Goal: Book appointment/travel/reservation

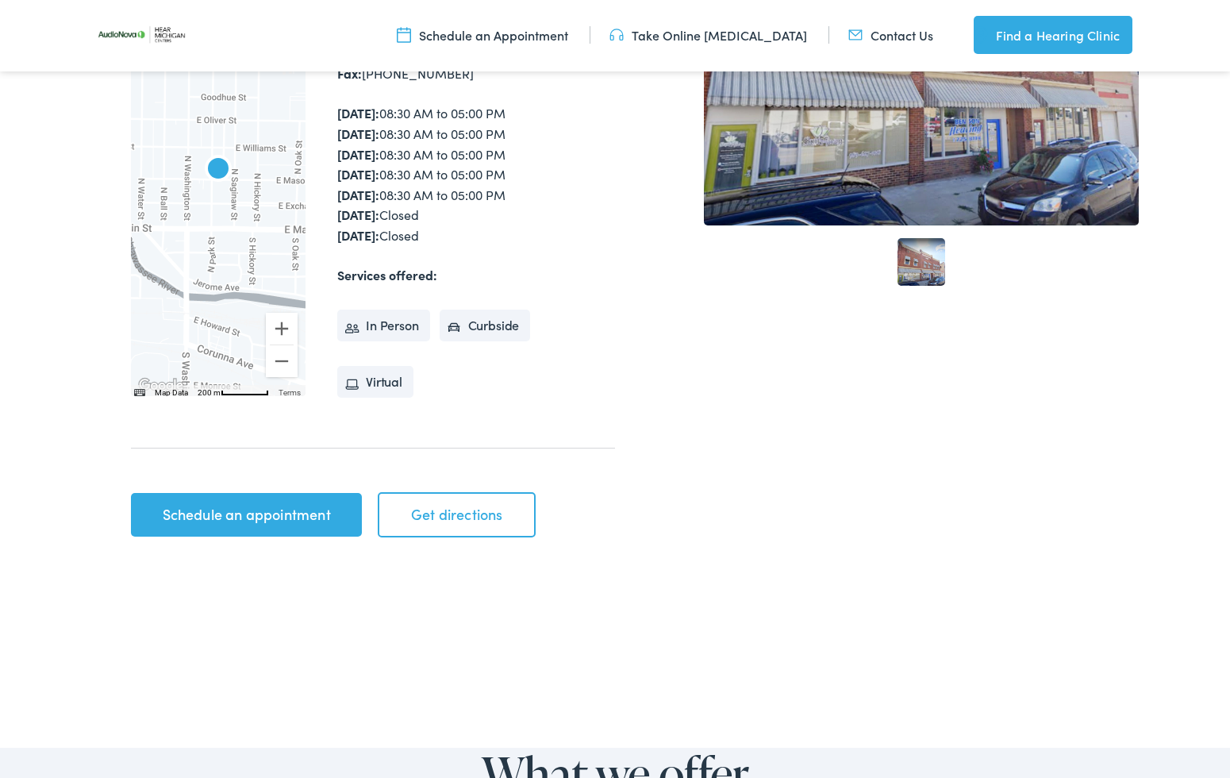
scroll to position [557, 0]
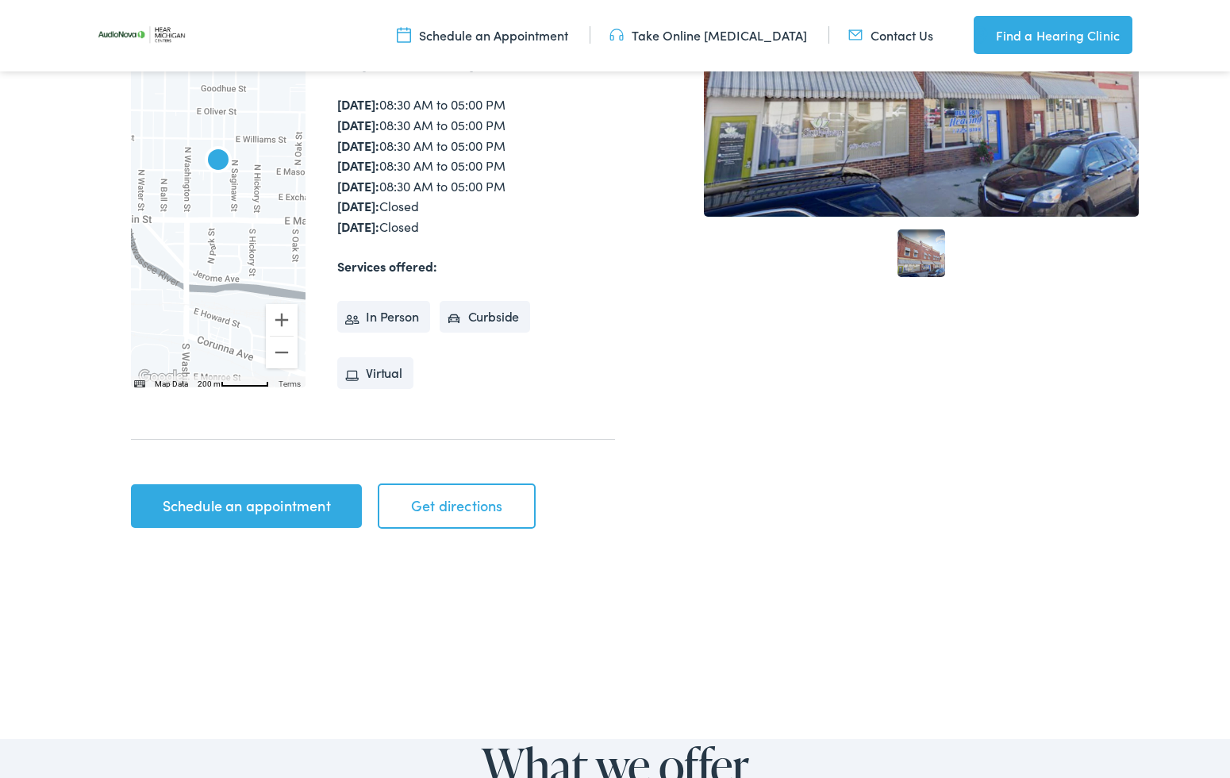
click at [237, 502] on link "Schedule an appointment" at bounding box center [246, 506] width 231 height 44
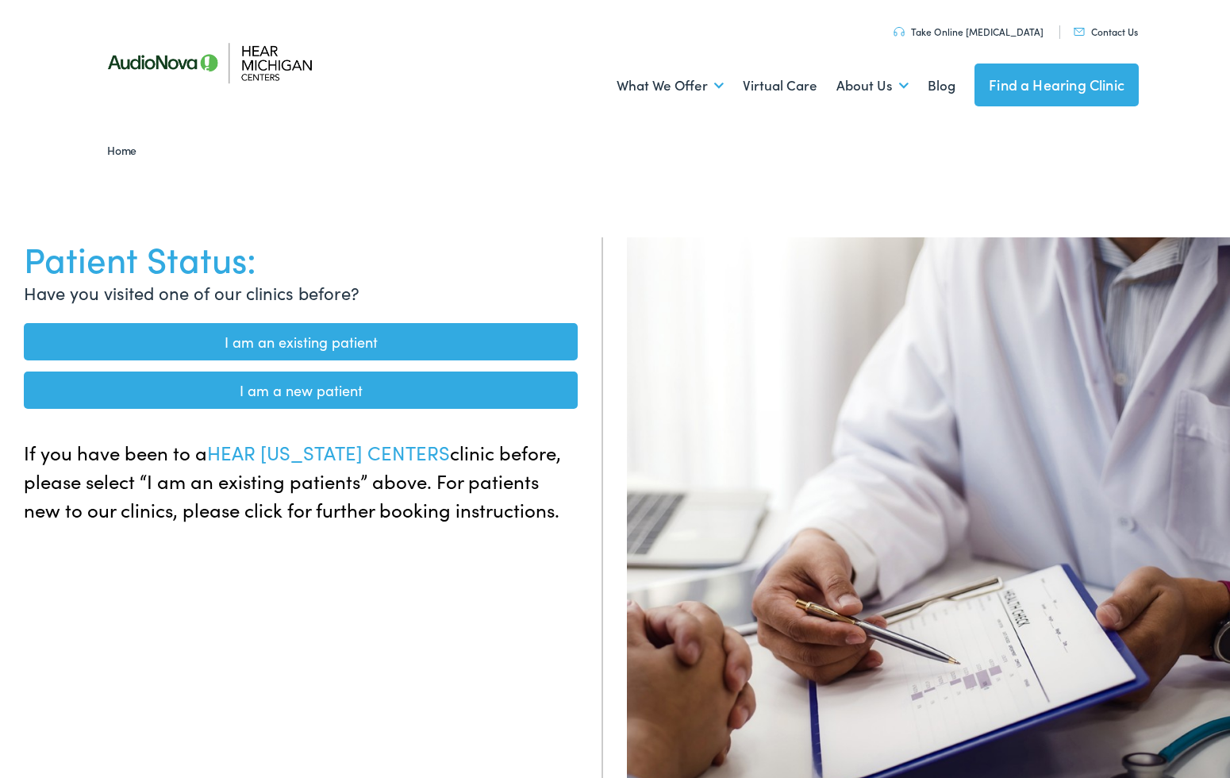
click at [275, 340] on link "I am an existing patient" at bounding box center [301, 341] width 554 height 37
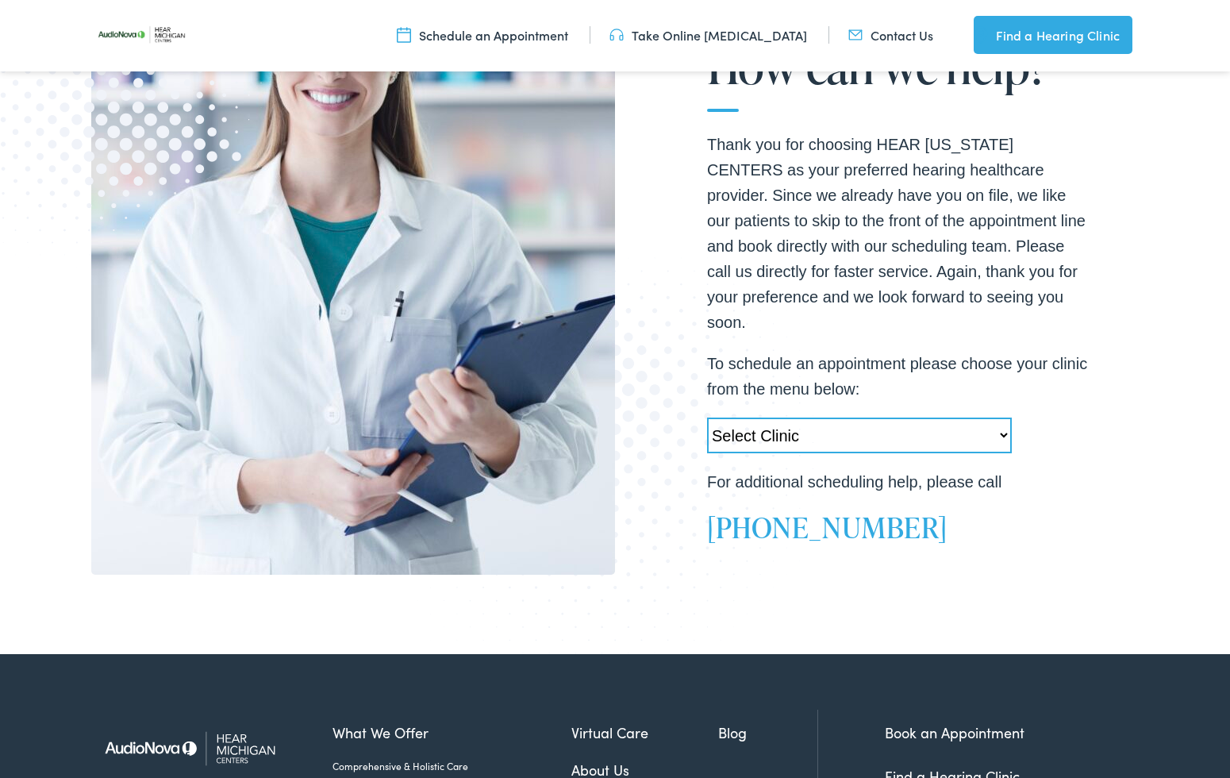
scroll to position [365, 0]
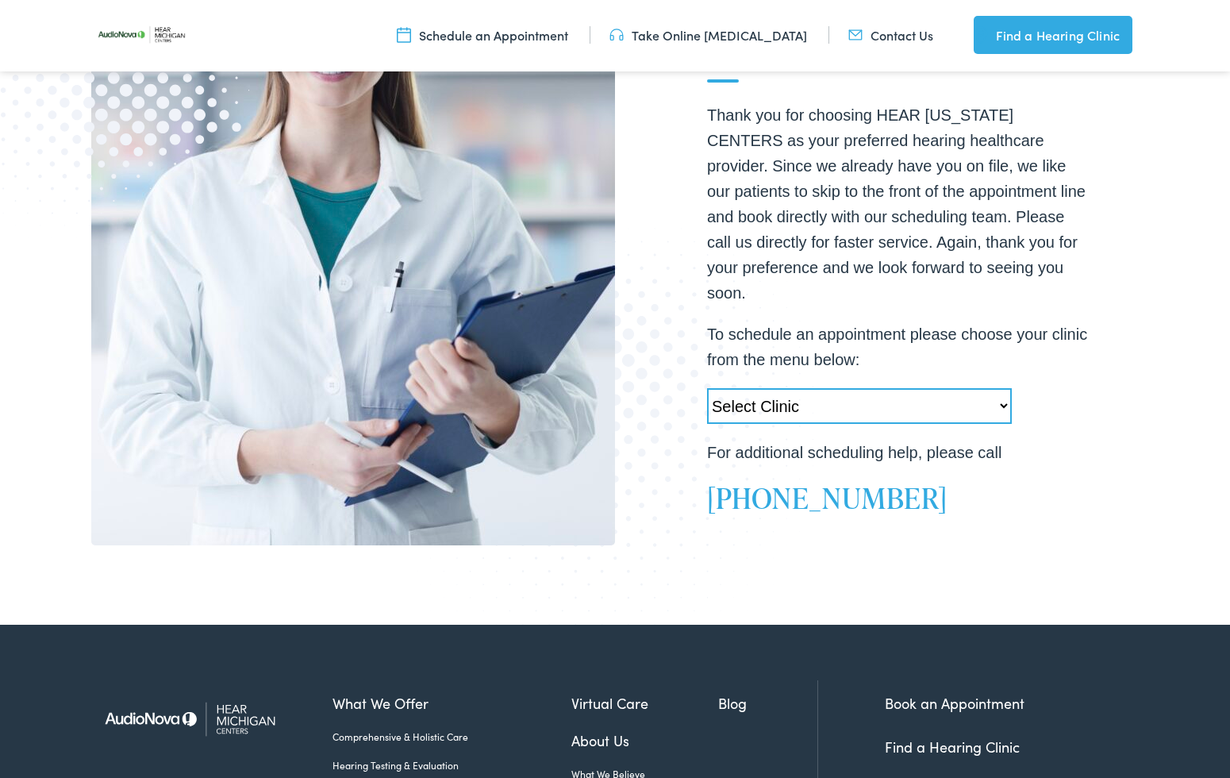
click at [831, 397] on select "Select Clinic Swartz Creek-MI-AudioNova 6203 Miller Rd Muskegon-MI-AudioNova 11…" at bounding box center [859, 406] width 305 height 36
select select "https://hearmichigan.alpacaaudiology.com/locations/owosso-mi/"
click at [707, 388] on select "Select Clinic Swartz Creek-MI-AudioNova 6203 Miller Rd Muskegon-MI-AudioNova 11…" at bounding box center [859, 406] width 305 height 36
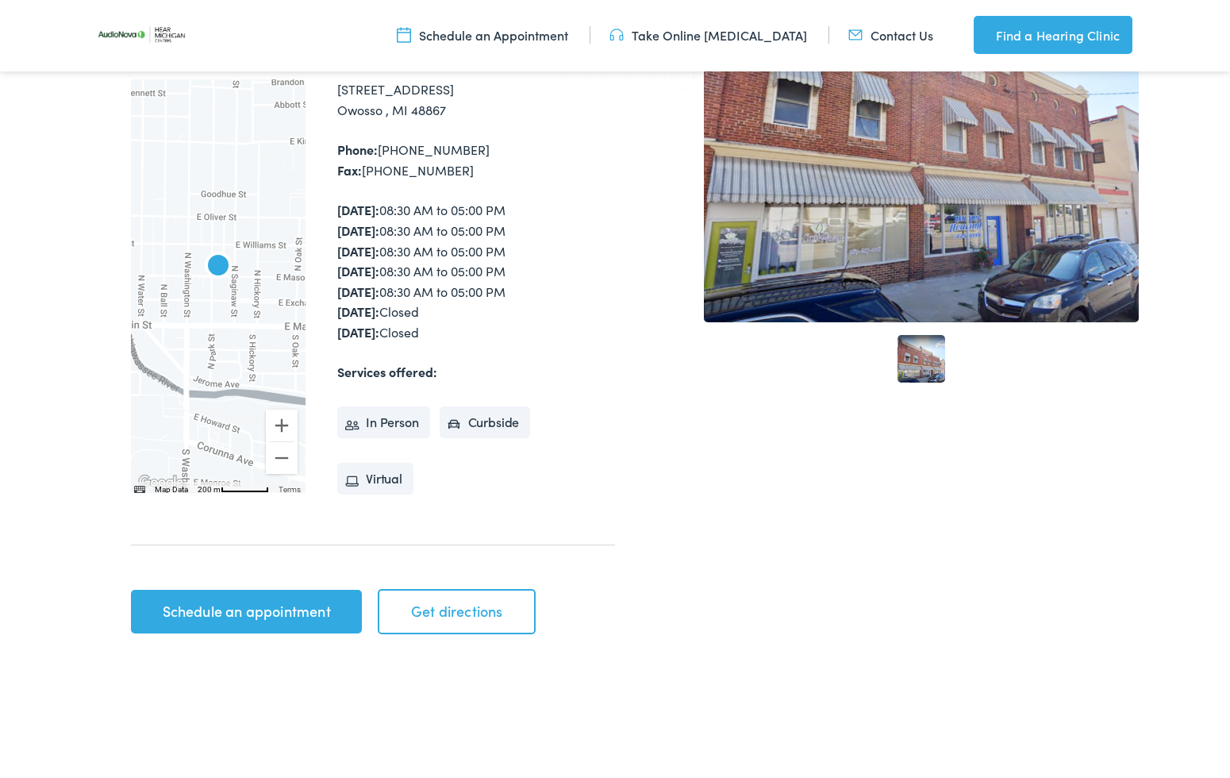
scroll to position [454, 0]
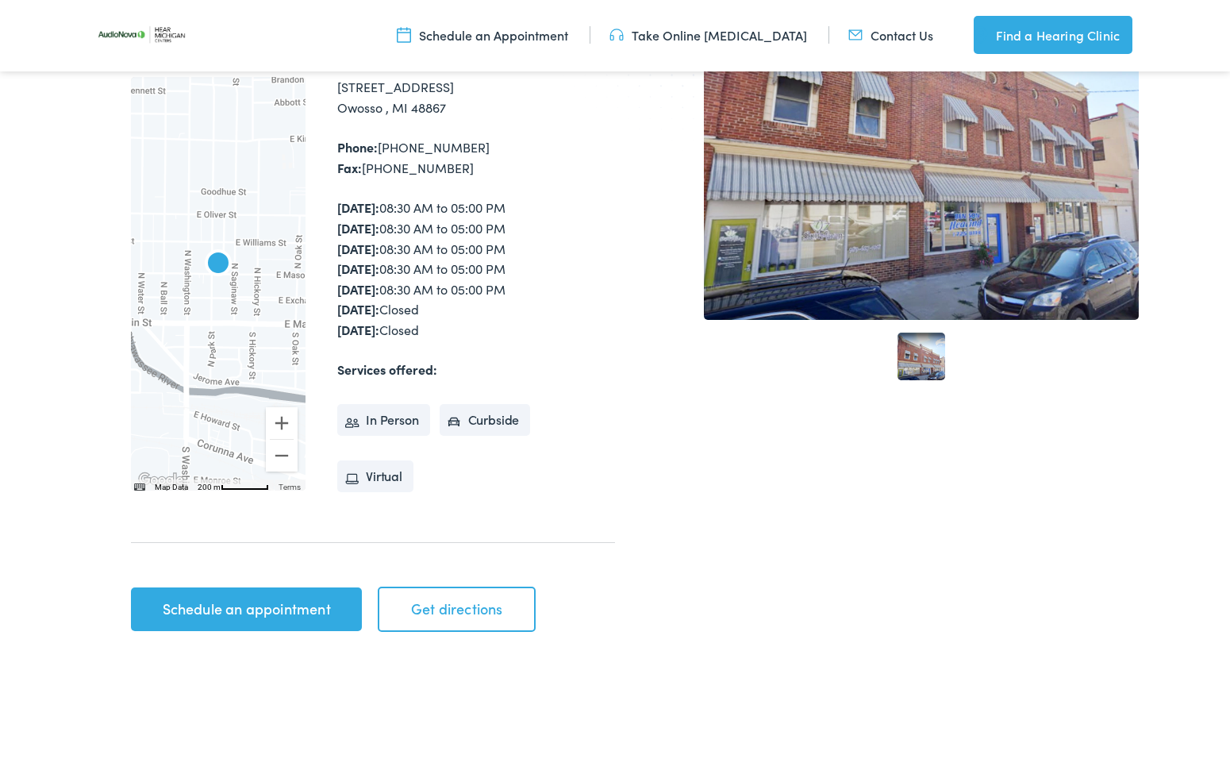
click at [265, 608] on link "Schedule an appointment" at bounding box center [246, 609] width 231 height 44
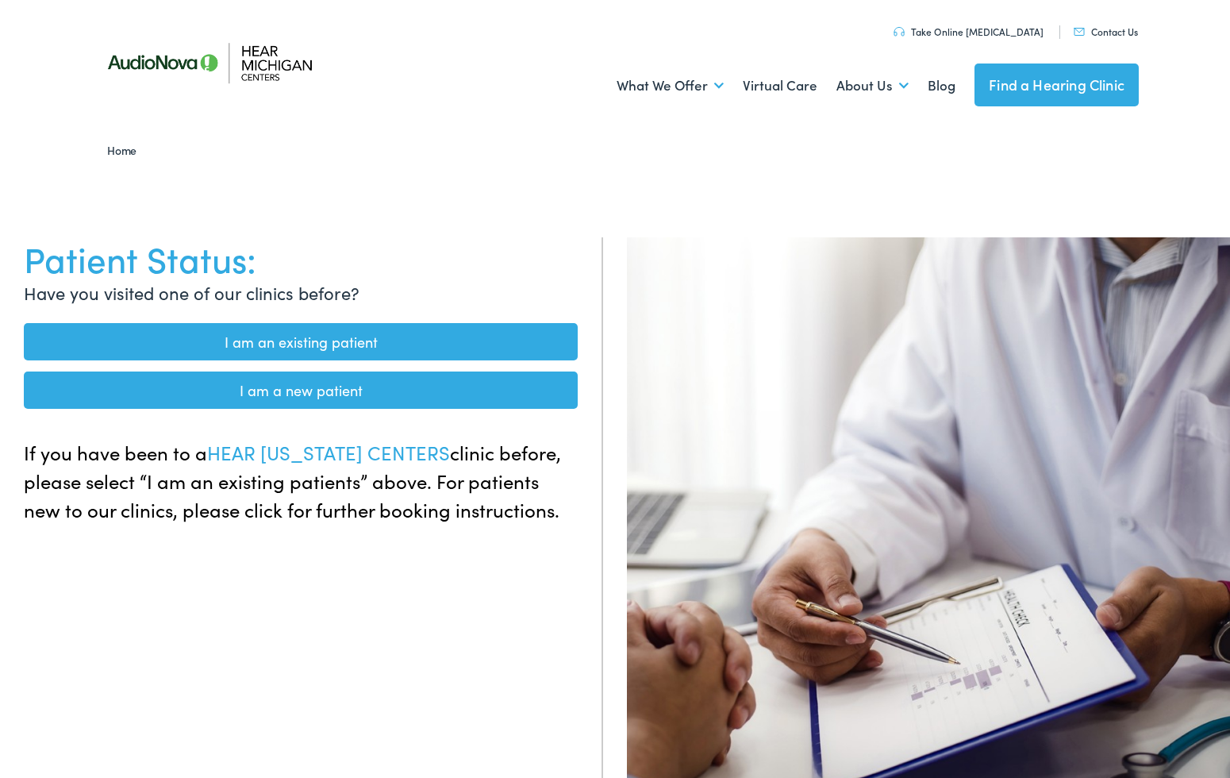
click at [244, 339] on link "I am an existing patient" at bounding box center [301, 341] width 554 height 37
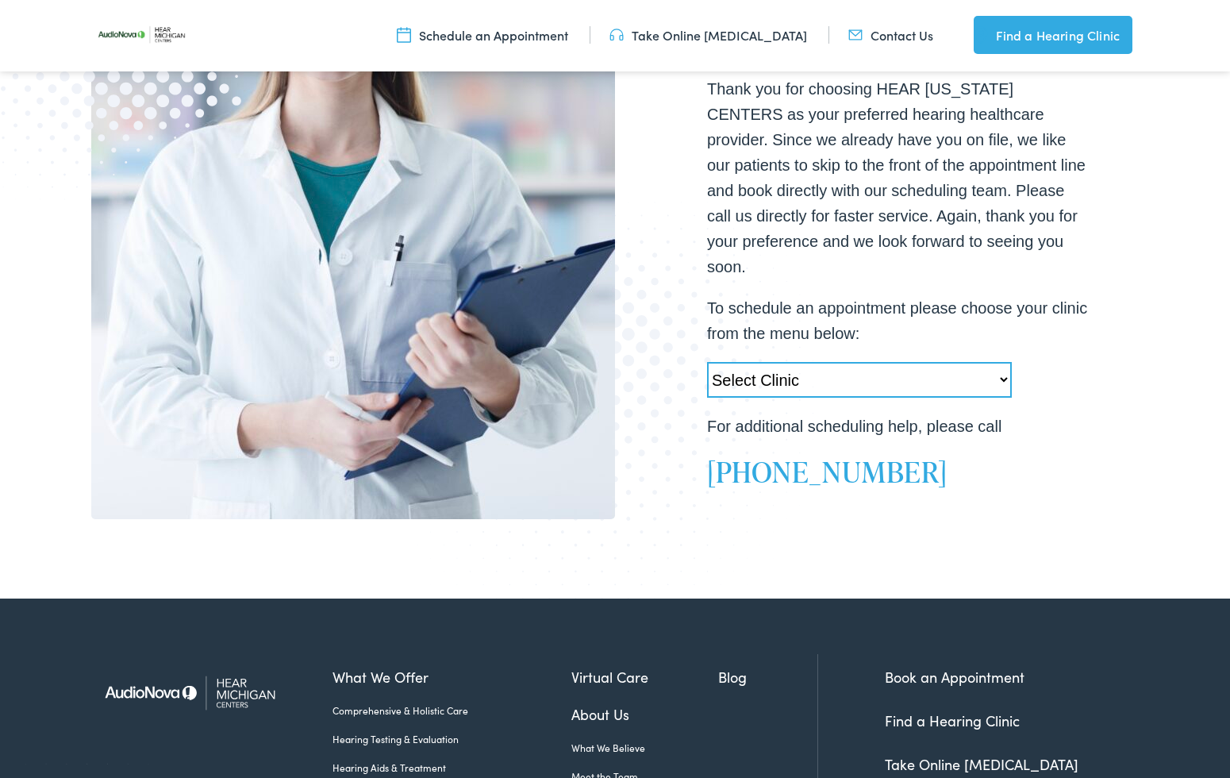
scroll to position [451, 0]
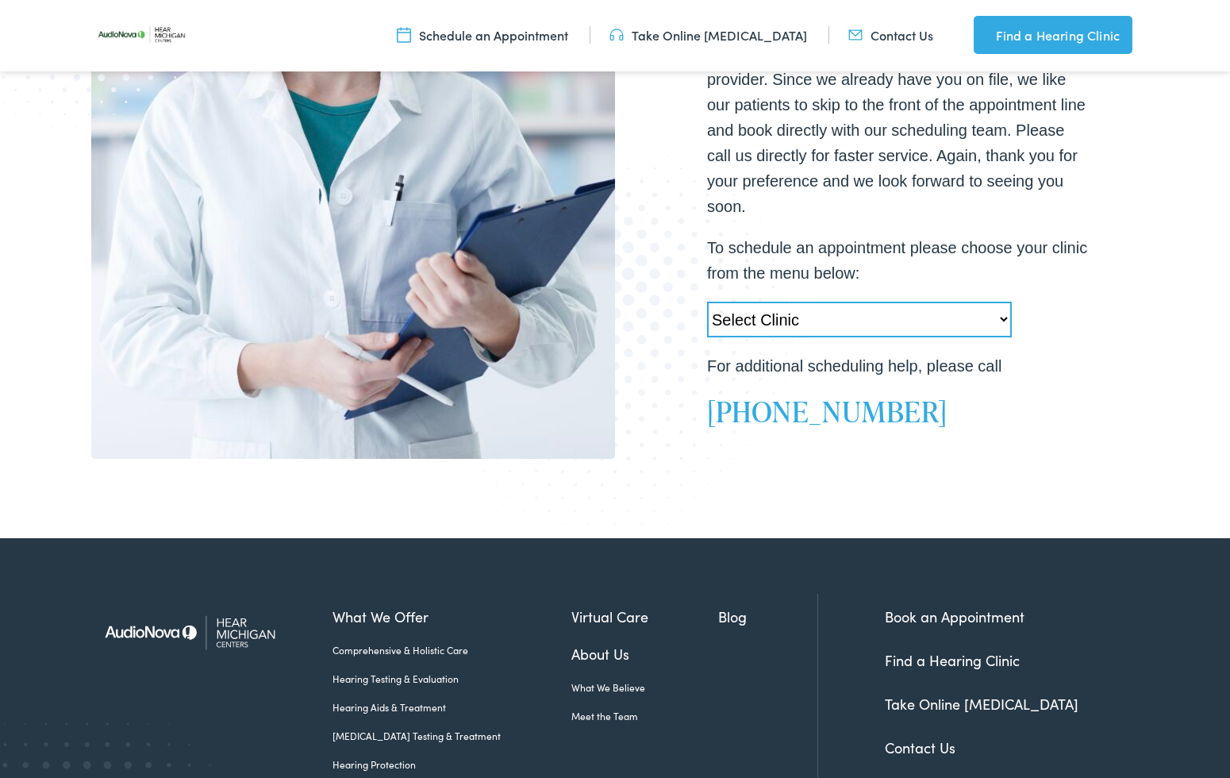
click at [814, 305] on select "Select Clinic Swartz Creek-MI-AudioNova 6203 Miller Rd Muskegon-MI-AudioNova 11…" at bounding box center [859, 319] width 305 height 36
select select "[URL][DOMAIN_NAME]"
click at [707, 301] on select "Select Clinic [PERSON_NAME][GEOGRAPHIC_DATA]-[GEOGRAPHIC_DATA]-AudioNova [STREE…" at bounding box center [859, 319] width 305 height 36
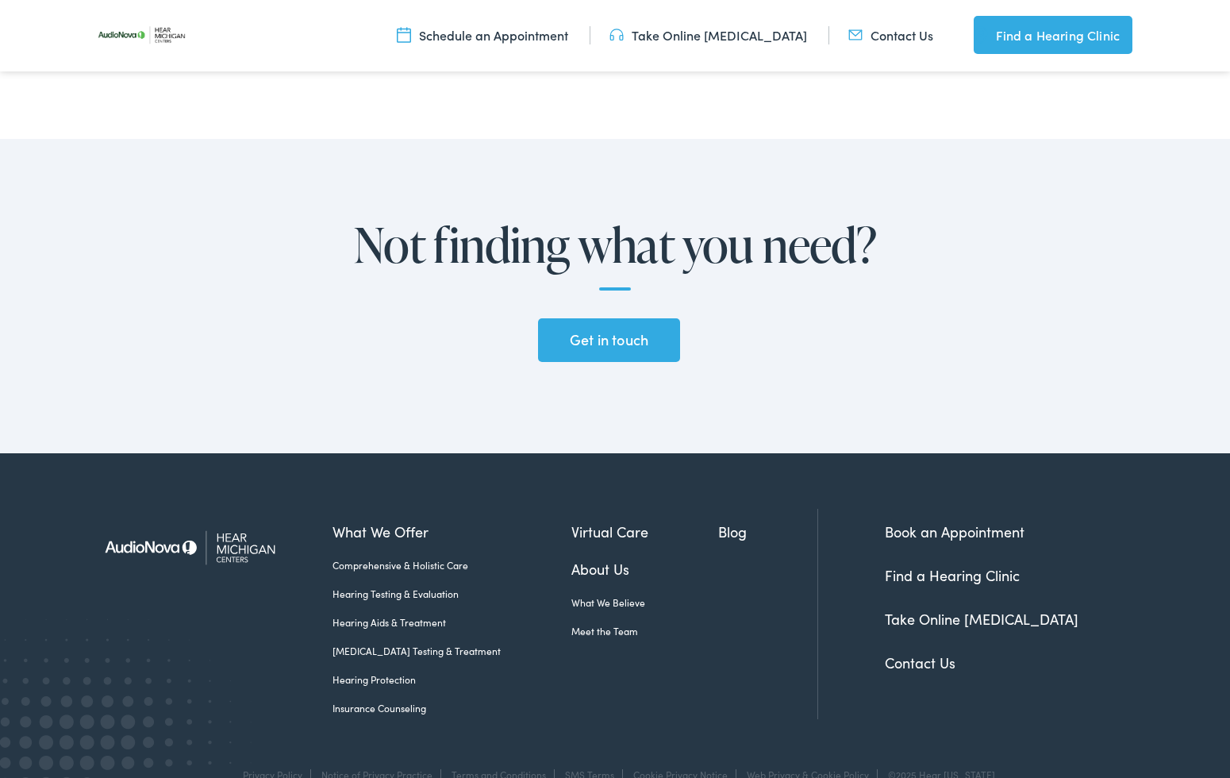
scroll to position [3424, 0]
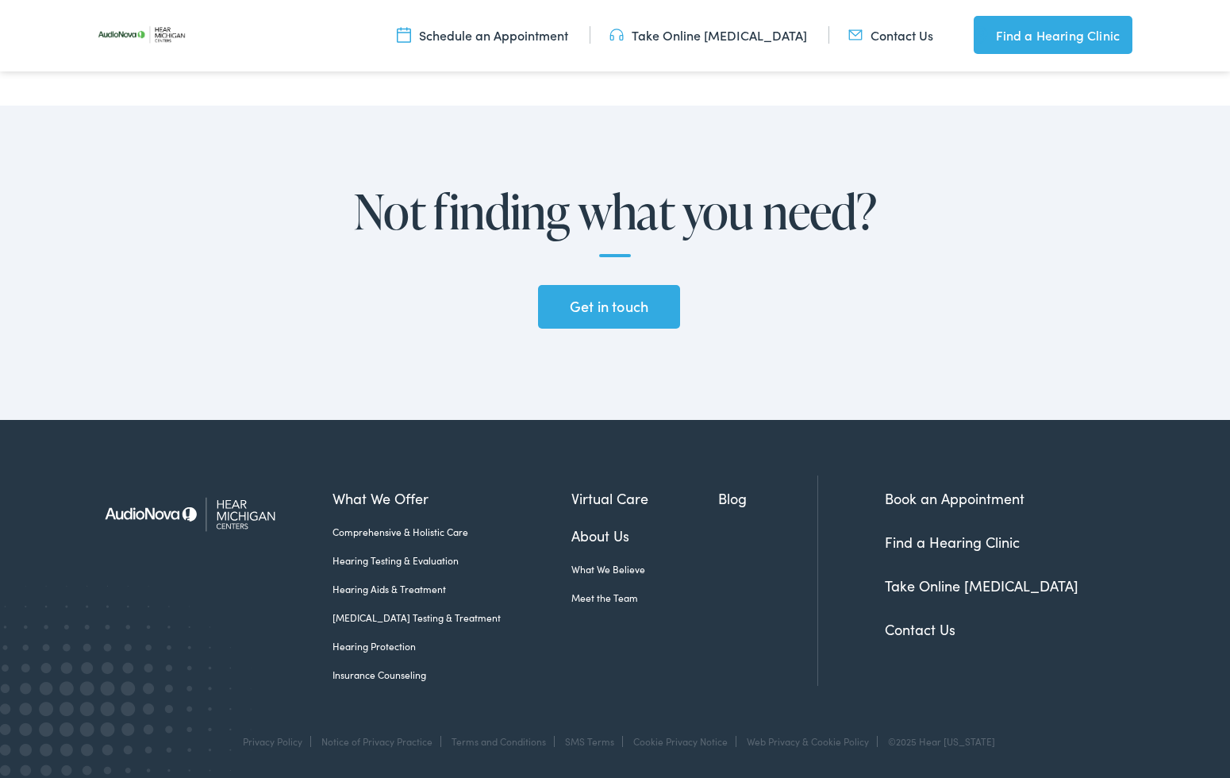
click at [985, 501] on link "Book an Appointment" at bounding box center [955, 498] width 140 height 20
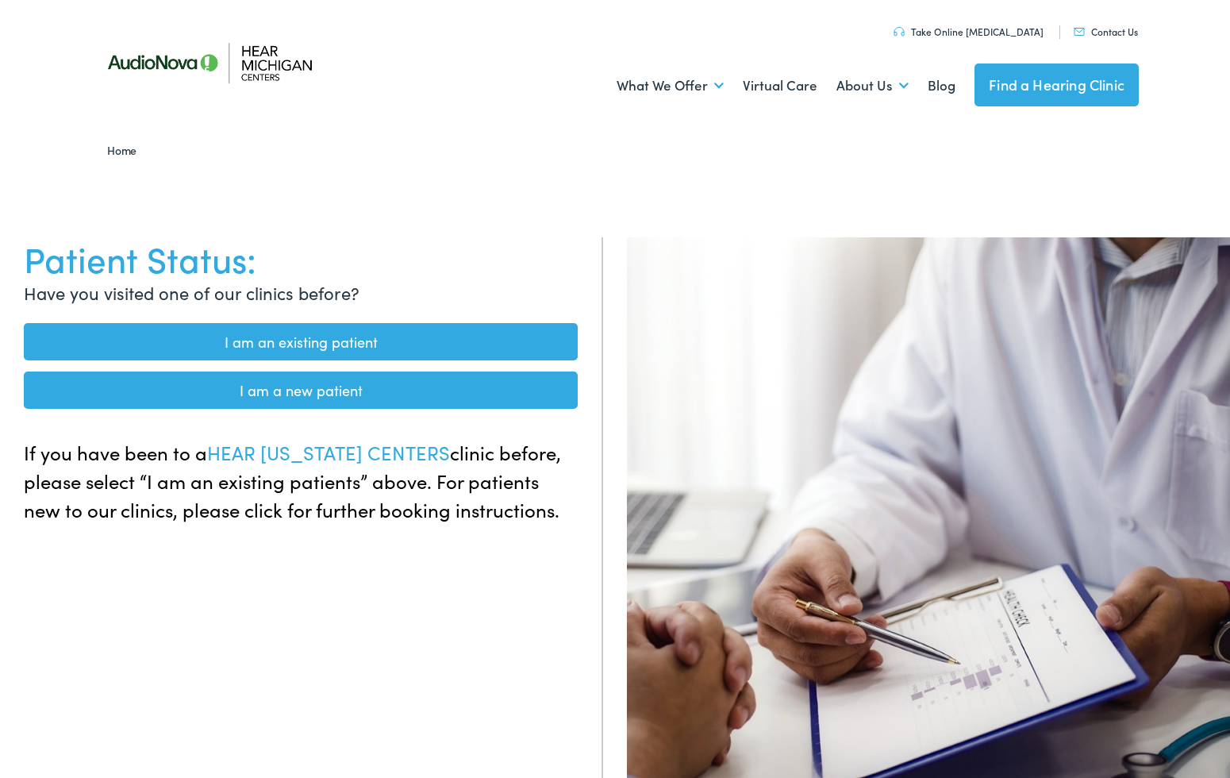
click at [328, 344] on link "I am an existing patient" at bounding box center [301, 341] width 554 height 37
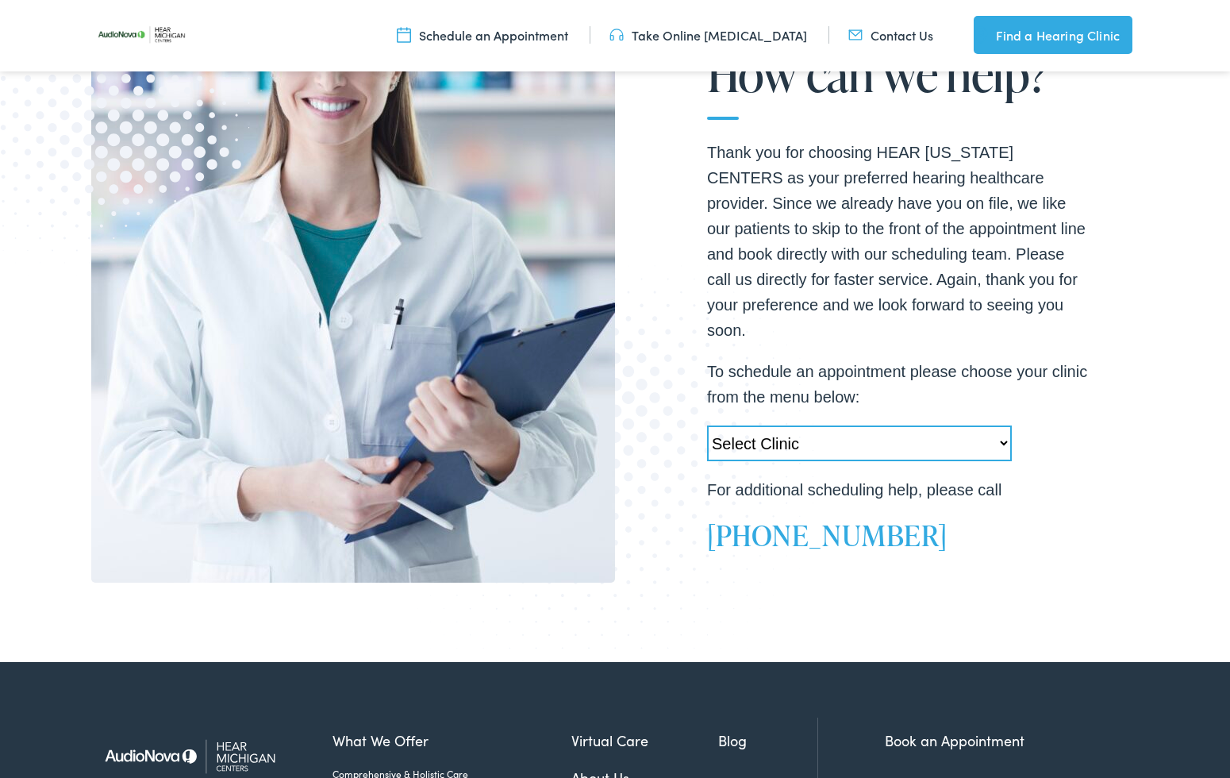
scroll to position [324, 0]
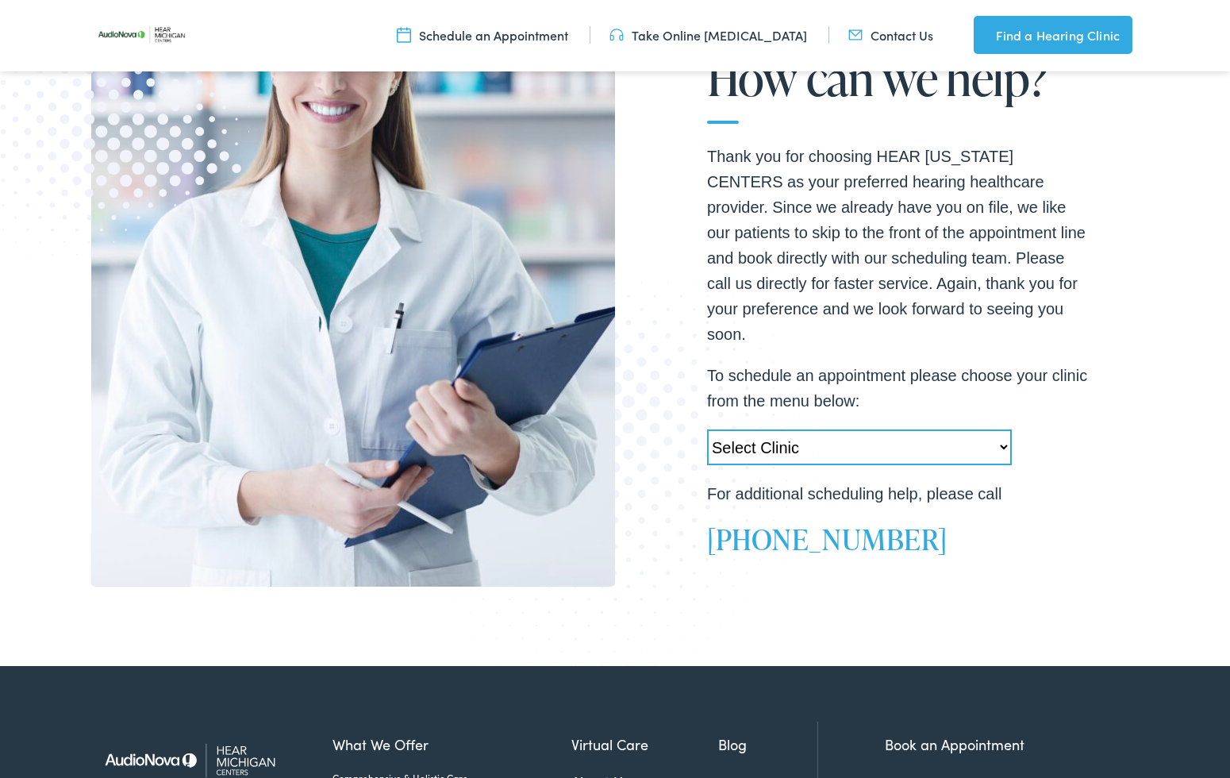
click at [836, 436] on select "Select Clinic Swartz Creek-MI-AudioNova 6203 Miller Rd Muskegon-MI-AudioNova 11…" at bounding box center [859, 447] width 305 height 36
select select "https://hearmichigan.alpacaaudiology.com/locations/owosso-mi/"
click at [707, 429] on select "Select Clinic Swartz Creek-MI-AudioNova 6203 Miller Rd Muskegon-MI-AudioNova 11…" at bounding box center [859, 447] width 305 height 36
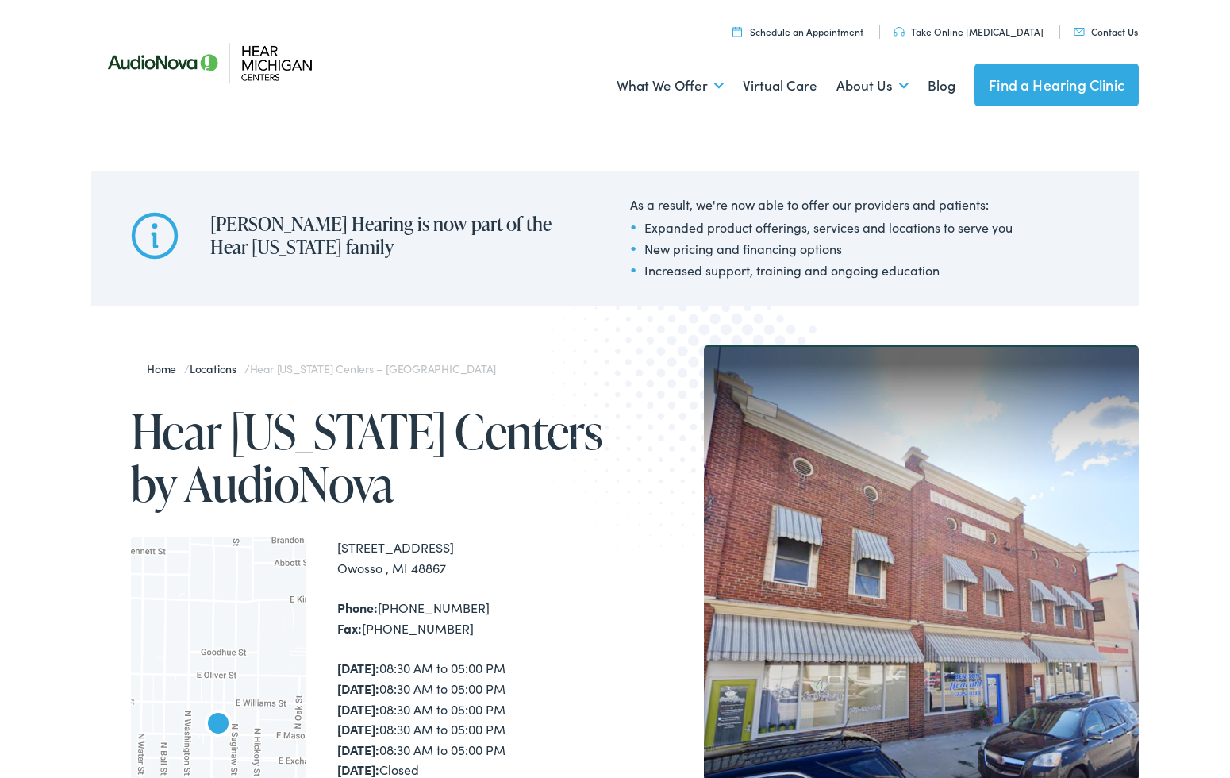
click at [831, 31] on link "Schedule an Appointment" at bounding box center [797, 31] width 131 height 13
